Goal: Register for event/course

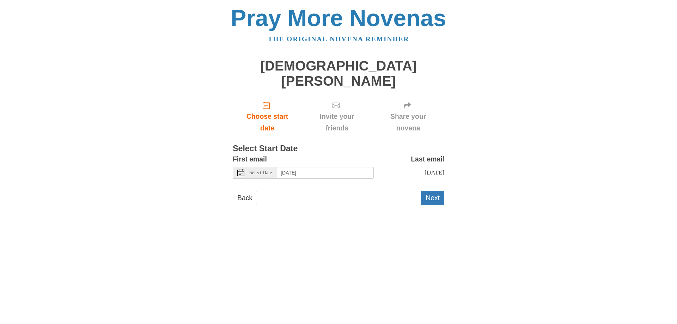
click at [253, 170] on span "Select Date" at bounding box center [260, 172] width 23 height 5
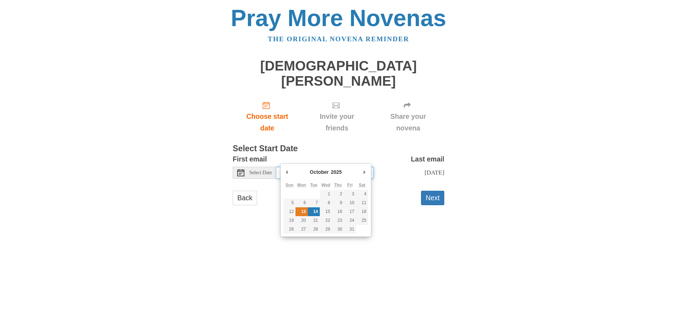
type input "Monday, October 13th"
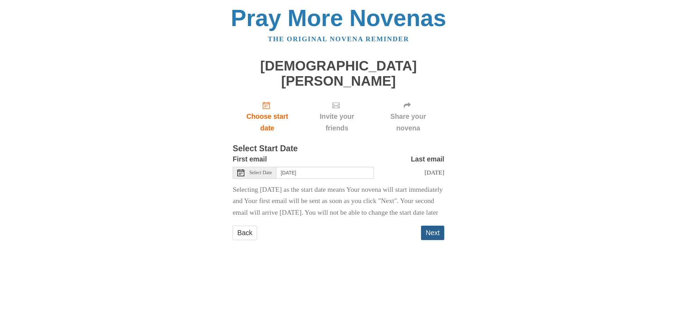
click at [431, 237] on button "Next" at bounding box center [432, 233] width 23 height 14
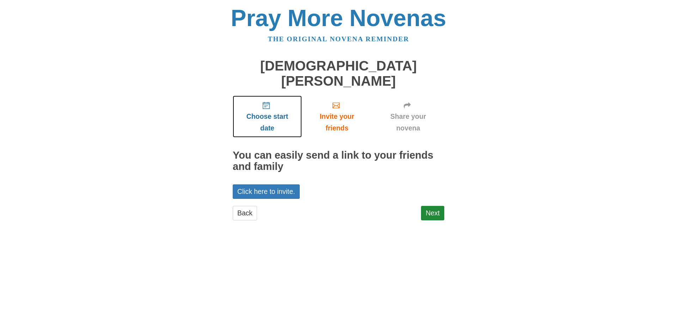
click at [263, 96] on link "Choose start date" at bounding box center [267, 117] width 69 height 42
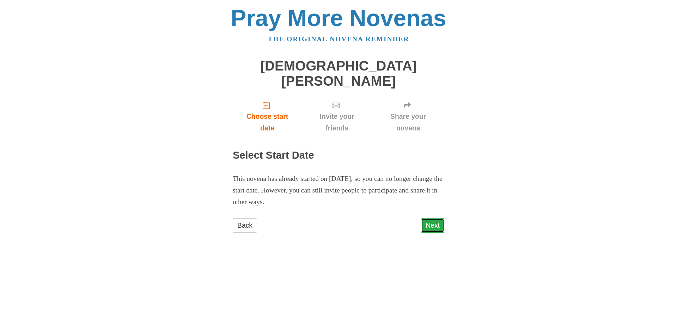
click at [430, 218] on link "Next" at bounding box center [432, 225] width 23 height 14
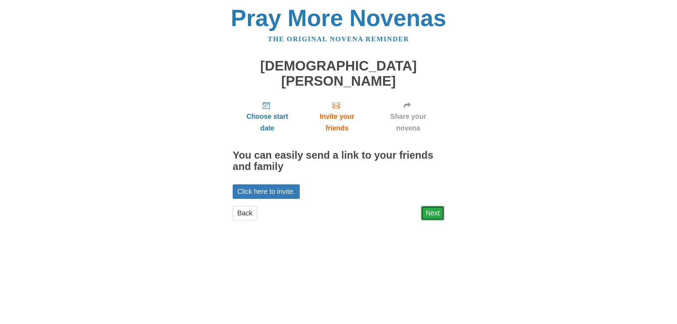
click at [435, 206] on link "Next" at bounding box center [432, 213] width 23 height 14
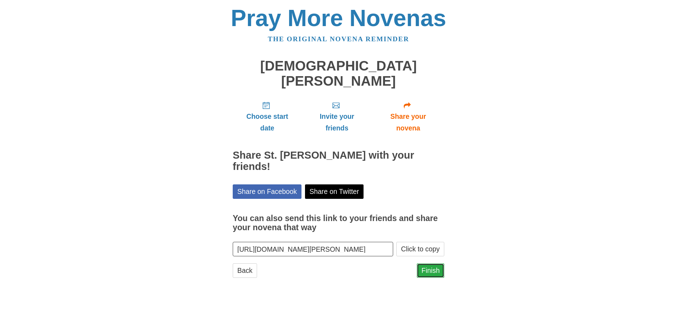
click at [430, 263] on link "Finish" at bounding box center [431, 270] width 28 height 14
